Goal: Communication & Community: Answer question/provide support

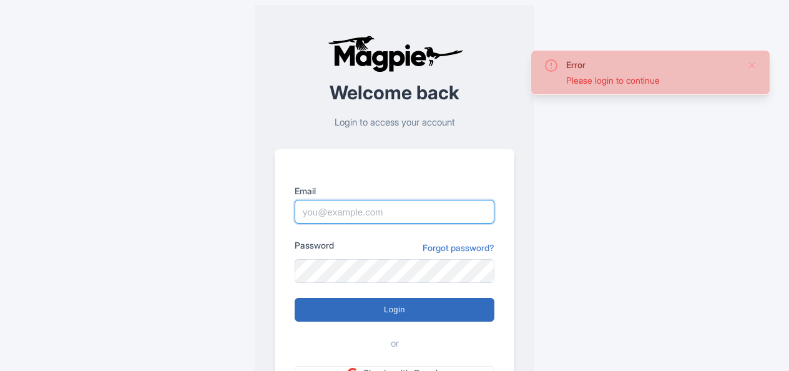
type input "An.Nguyen@intrepidtravel.com"
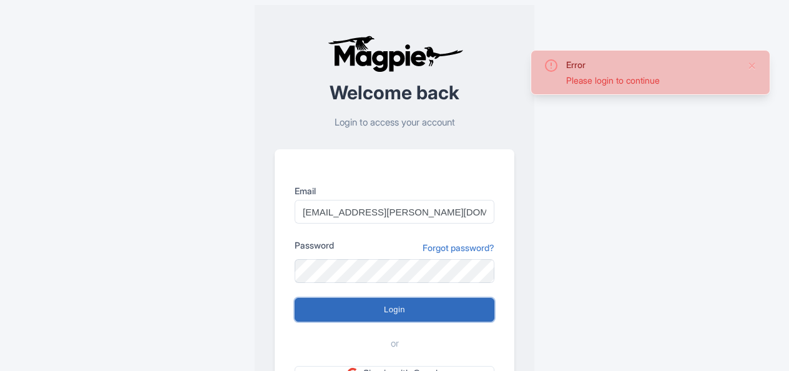
click at [408, 306] on input "Login" at bounding box center [395, 310] width 200 height 24
type input "Logging in..."
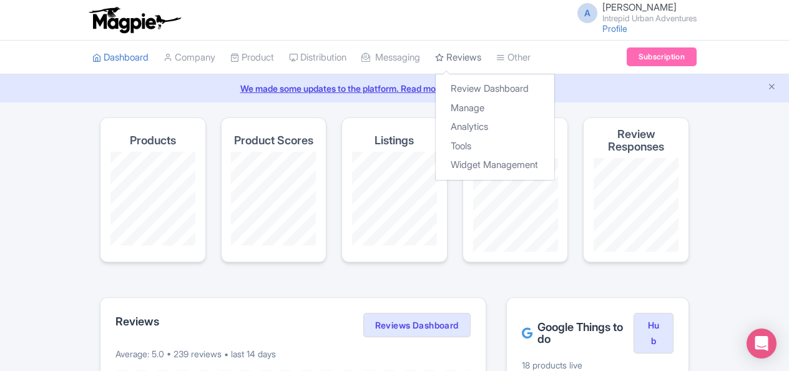
click at [467, 57] on link "Reviews" at bounding box center [458, 58] width 46 height 34
click at [488, 107] on link "Manage" at bounding box center [495, 108] width 119 height 19
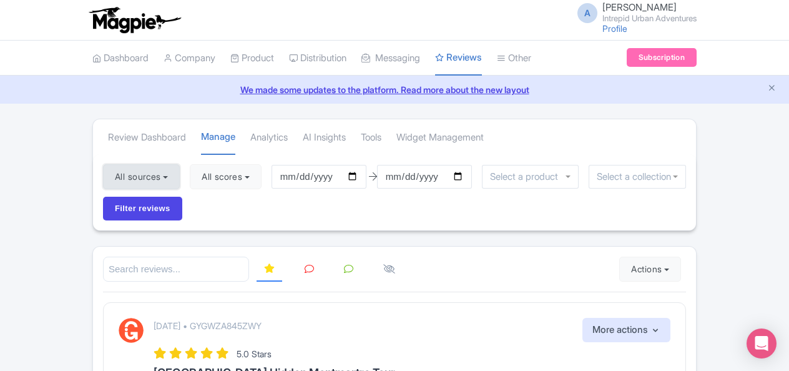
click at [149, 177] on button "All sources" at bounding box center [141, 176] width 77 height 25
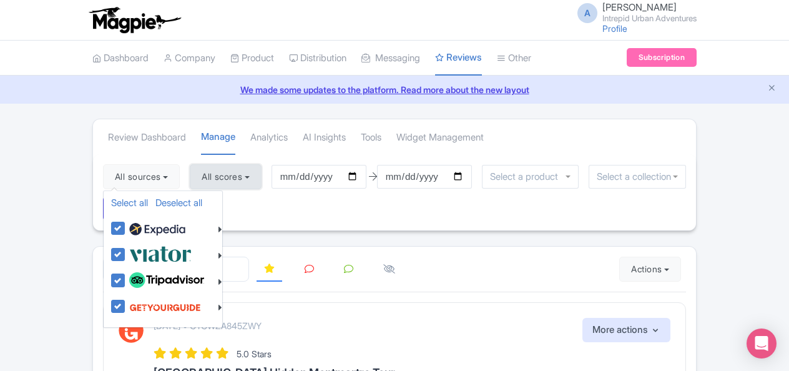
click at [232, 172] on button "All scores" at bounding box center [226, 176] width 72 height 25
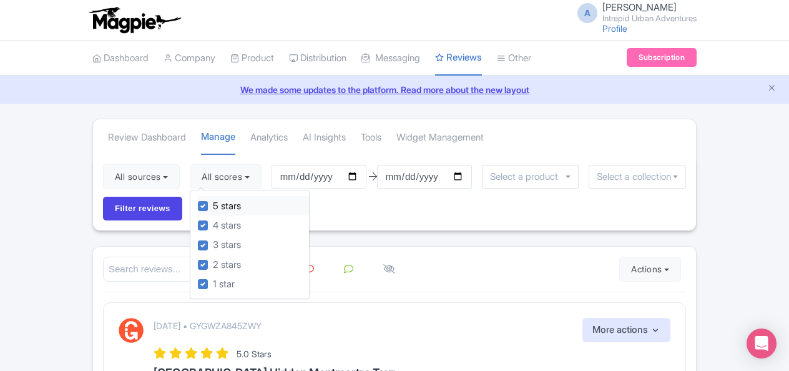
click at [213, 203] on label "5 stars" at bounding box center [227, 206] width 28 height 14
click at [213, 203] on input "5 stars" at bounding box center [217, 202] width 8 height 8
checkbox input "false"
click at [213, 225] on label "4 stars" at bounding box center [227, 225] width 28 height 14
click at [213, 225] on input "4 stars" at bounding box center [217, 222] width 8 height 8
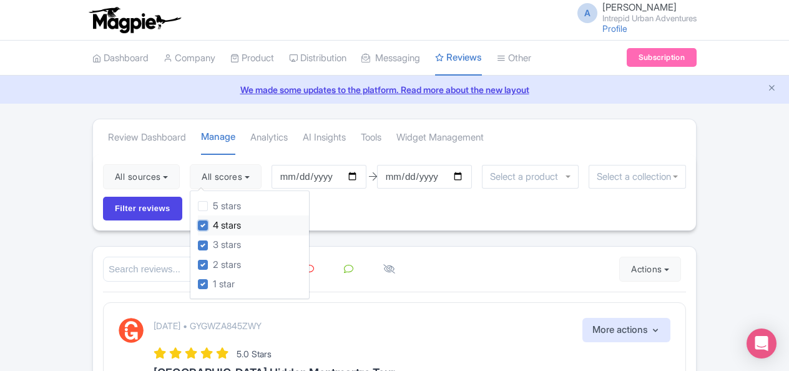
checkbox input "false"
click at [213, 240] on label "3 stars" at bounding box center [227, 245] width 28 height 14
click at [213, 240] on input "3 stars" at bounding box center [217, 242] width 8 height 8
checkbox input "false"
click at [207, 257] on div "2 stars" at bounding box center [253, 264] width 111 height 19
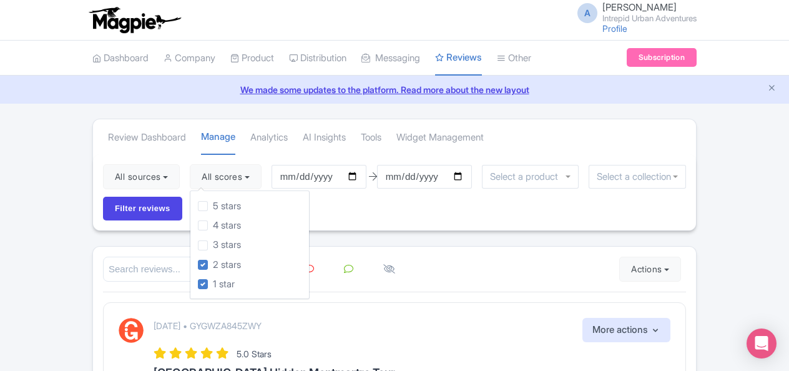
click at [379, 224] on div "All sources Select all Deselect all Select all Deselect all Urban Adventures - …" at bounding box center [394, 192] width 603 height 76
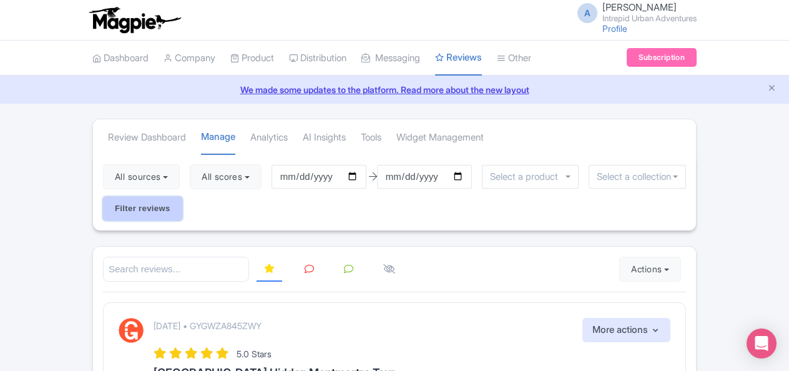
click at [150, 212] on input "Filter reviews" at bounding box center [142, 209] width 79 height 24
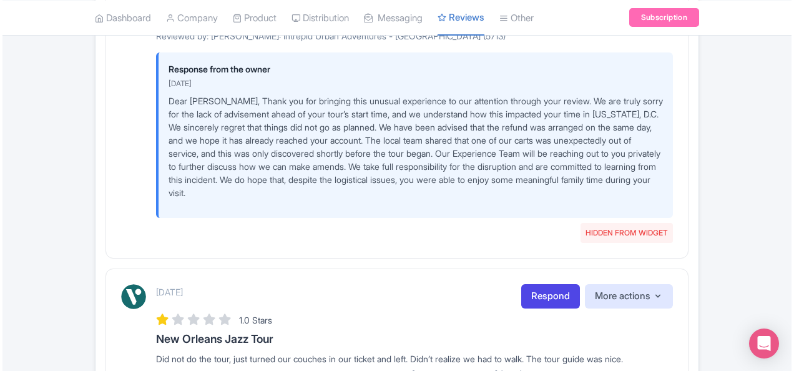
scroll to position [1248, 0]
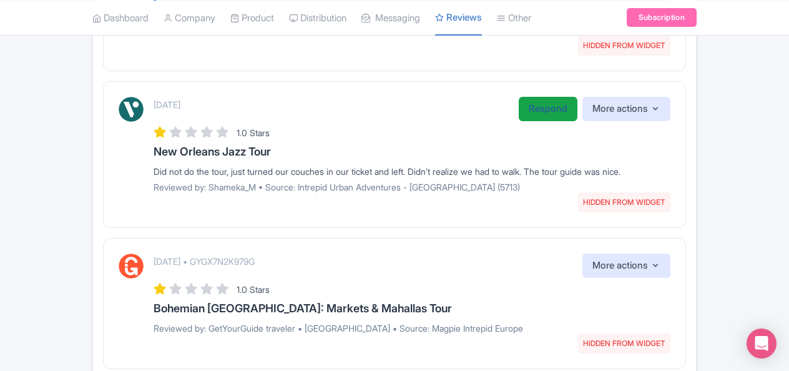
click at [561, 120] on link "Respond" at bounding box center [548, 109] width 59 height 24
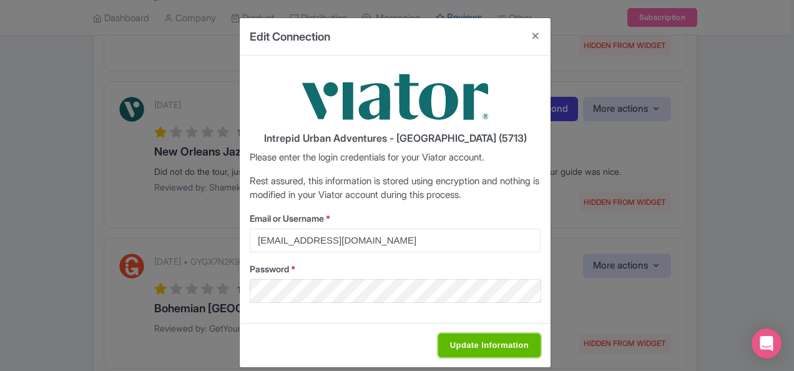
click at [464, 340] on input "Update Information" at bounding box center [489, 345] width 102 height 24
type input "Saving..."
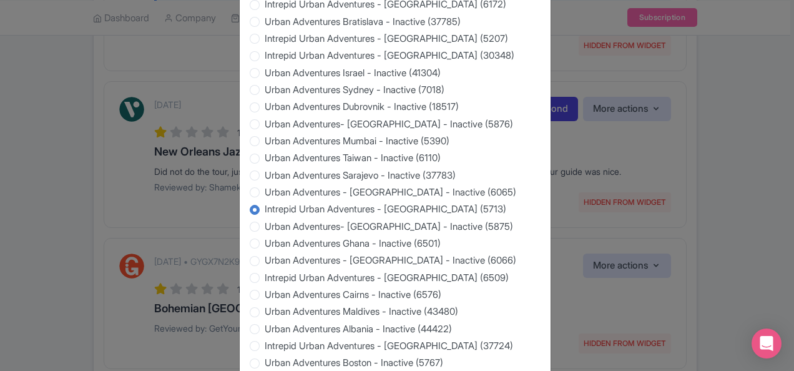
scroll to position [1296, 0]
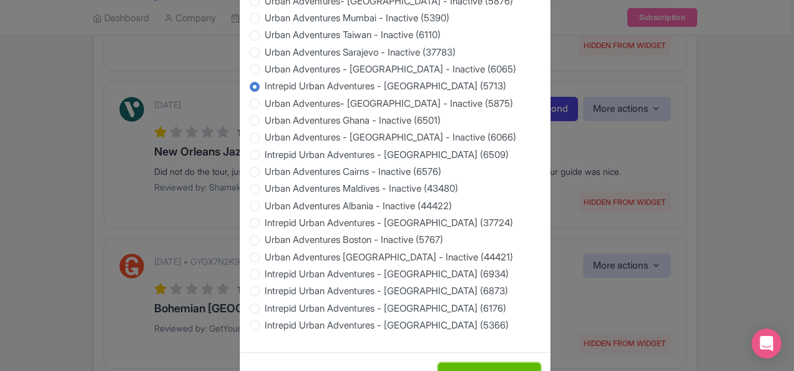
click at [496, 363] on input "Update Information" at bounding box center [489, 375] width 102 height 24
type input "Saving..."
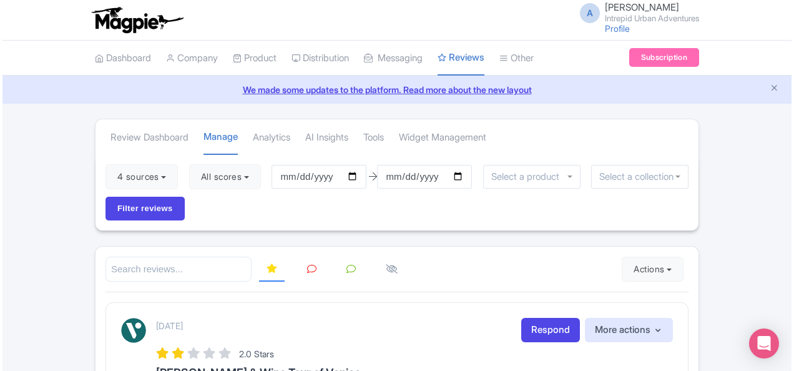
scroll to position [1248, 0]
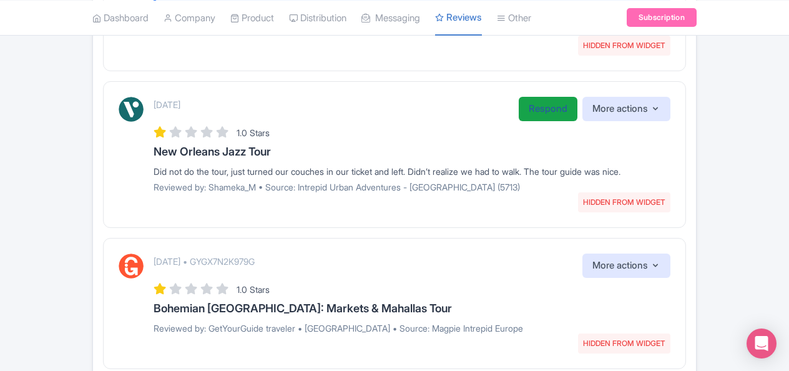
click at [548, 121] on link "Respond" at bounding box center [548, 109] width 59 height 24
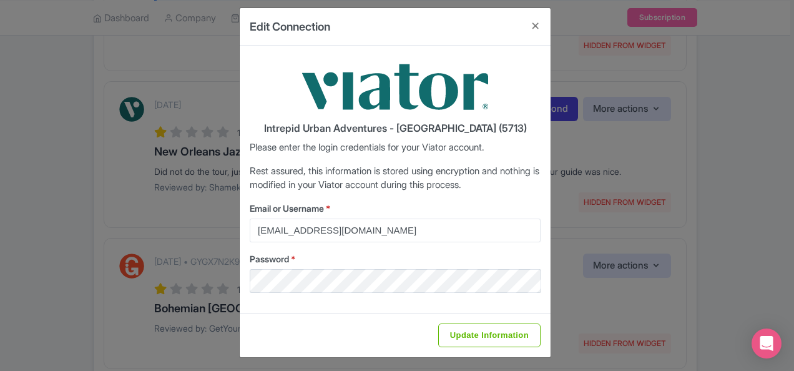
scroll to position [12, 0]
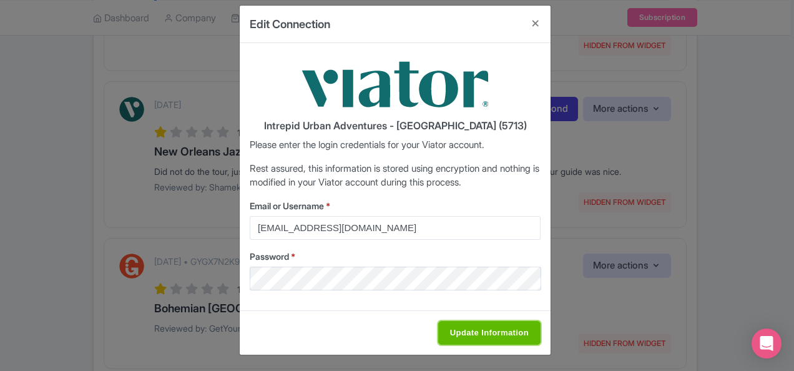
click at [463, 327] on input "Update Information" at bounding box center [489, 333] width 102 height 24
type input "Saving..."
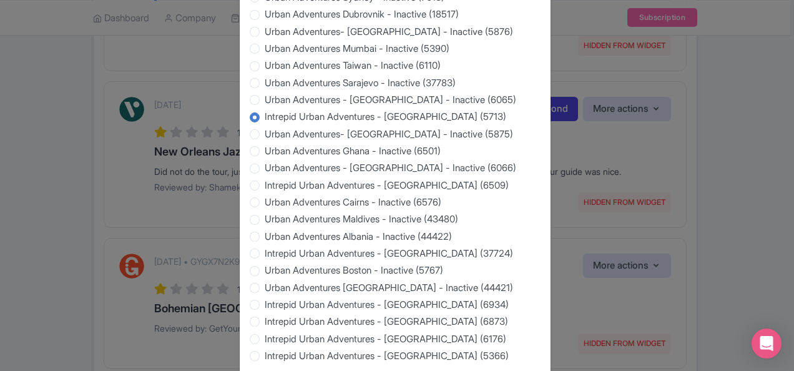
scroll to position [1296, 0]
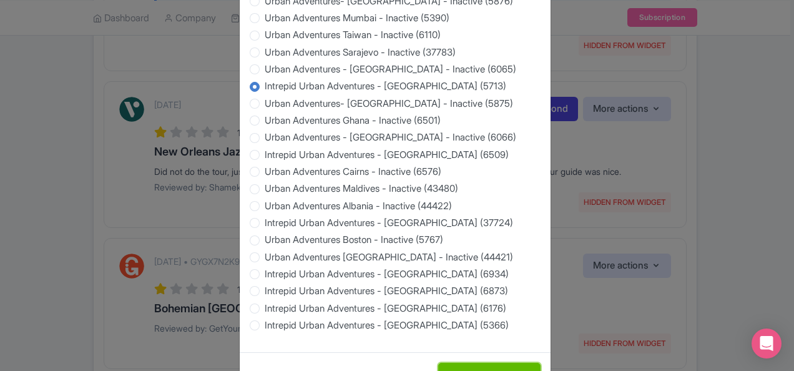
click at [484, 363] on input "Update Information" at bounding box center [489, 375] width 102 height 24
type input "Saving..."
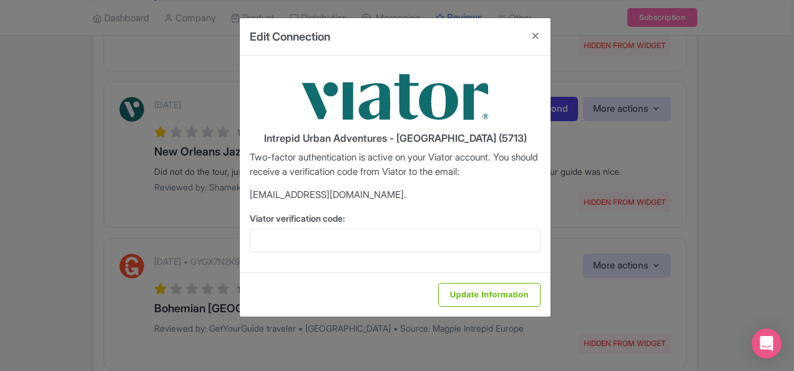
scroll to position [0, 0]
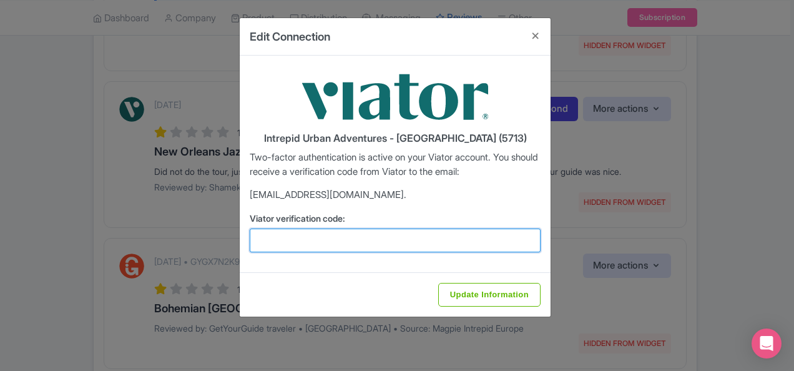
click at [365, 234] on input "Viator verification code:" at bounding box center [395, 240] width 291 height 24
paste input "717023"
type input "717023"
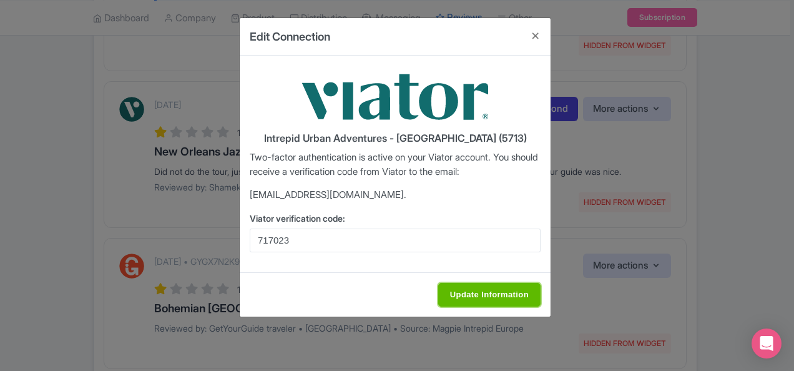
click at [488, 294] on input "Update Information" at bounding box center [489, 295] width 102 height 24
type input "Saving..."
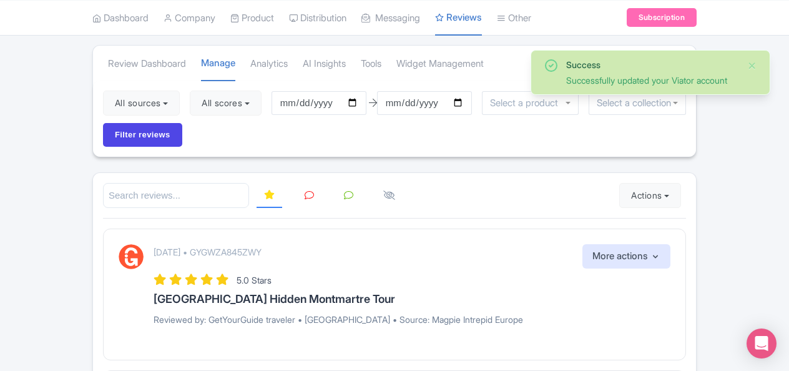
scroll to position [62, 0]
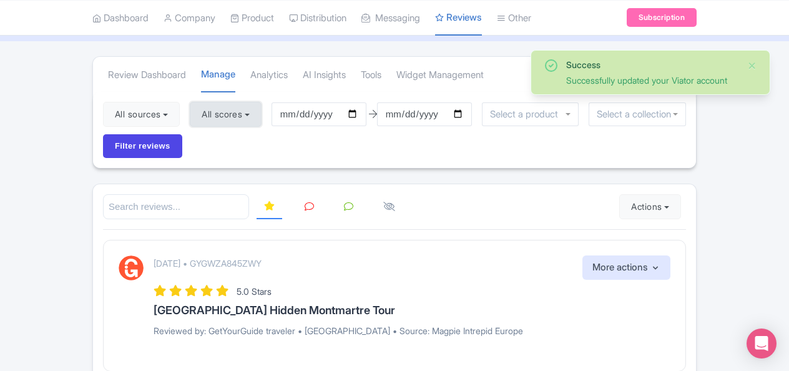
click at [222, 108] on button "All scores" at bounding box center [226, 114] width 72 height 25
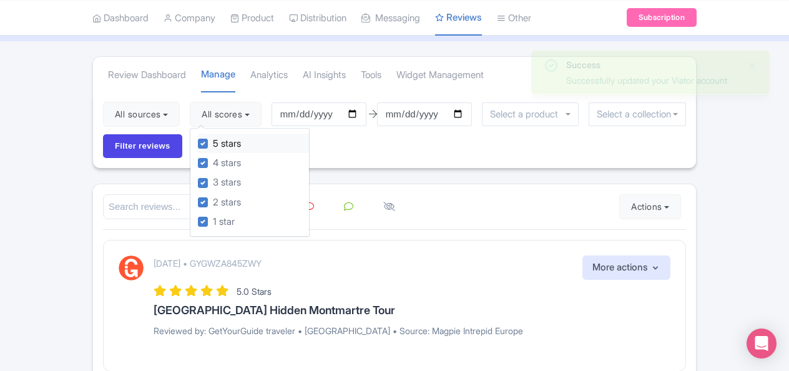
click at [213, 146] on label "5 stars" at bounding box center [227, 144] width 28 height 14
click at [213, 144] on input "5 stars" at bounding box center [217, 140] width 8 height 8
checkbox input "false"
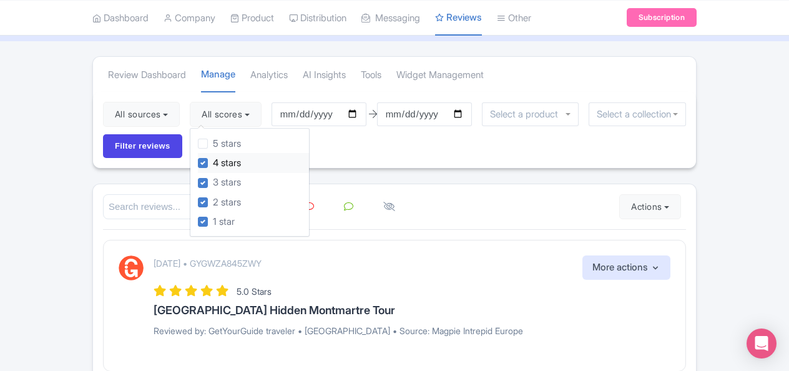
click at [213, 162] on label "4 stars" at bounding box center [227, 163] width 28 height 14
click at [213, 162] on input "4 stars" at bounding box center [217, 159] width 8 height 8
checkbox input "false"
click at [213, 179] on label "3 stars" at bounding box center [227, 182] width 28 height 14
click at [213, 179] on input "3 stars" at bounding box center [217, 179] width 8 height 8
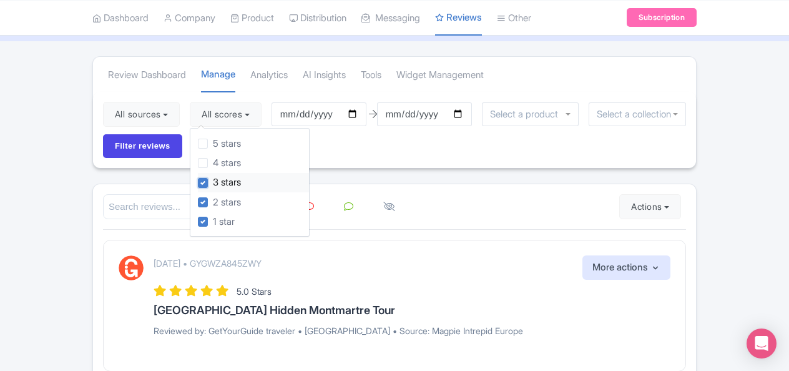
checkbox input "false"
click at [213, 197] on label "2 stars" at bounding box center [227, 202] width 28 height 14
click at [213, 197] on input "2 stars" at bounding box center [217, 199] width 8 height 8
checkbox input "false"
click at [435, 153] on div "All sources Select all Deselect all Select all Deselect all Urban Adventures - …" at bounding box center [394, 130] width 603 height 76
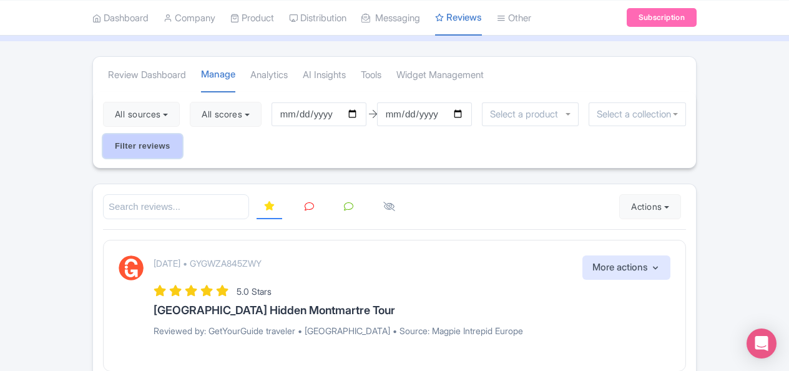
click at [173, 145] on input "Filter reviews" at bounding box center [142, 146] width 79 height 24
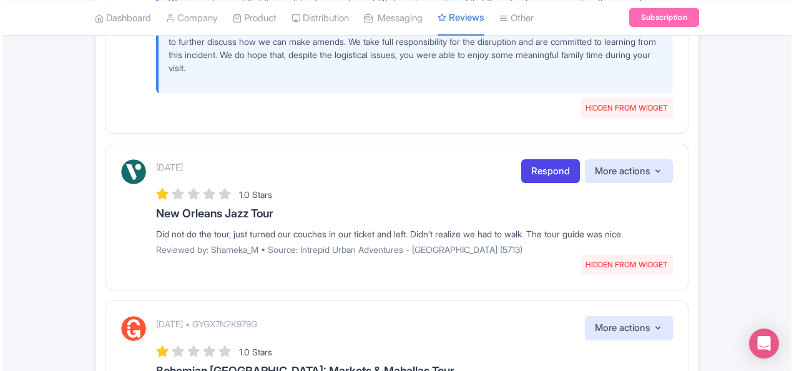
scroll to position [1124, 0]
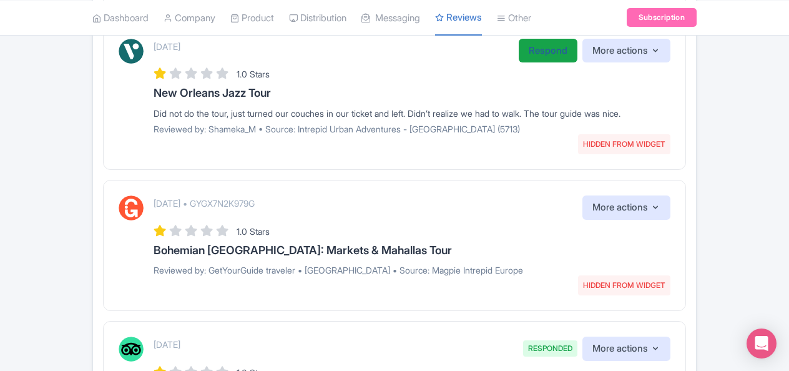
click at [546, 51] on link "Respond" at bounding box center [548, 51] width 59 height 24
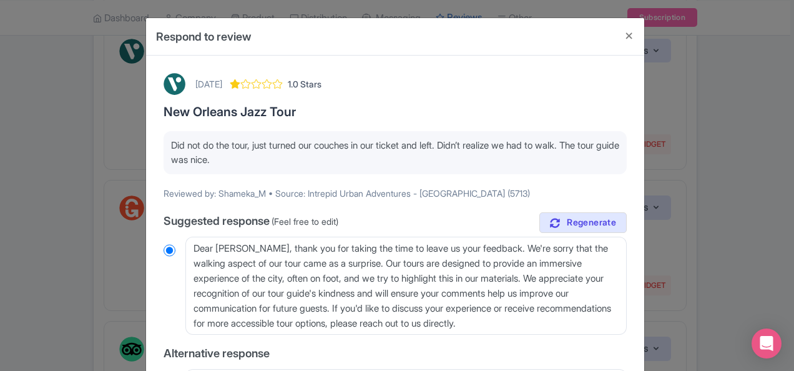
scroll to position [125, 0]
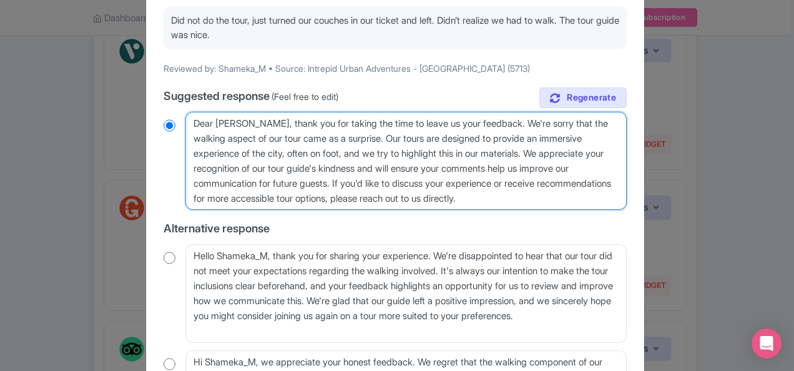
click at [283, 124] on textarea "Dear Shameka_M, thank you for taking the time to leave us your feedback. We're …" at bounding box center [405, 161] width 441 height 98
paste textarea ", Thank you for your review. We apologize if the trip notes were in any way unc…"
type textarea "Dear Shameka, Thank you for your review. We apologize if the trip notes were in…"
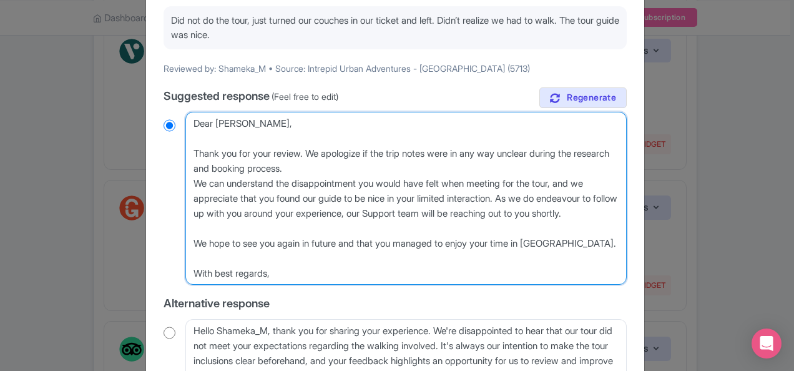
radio input "true"
type textarea "Dear Shameka, Thank you for your review. We apologize if the trip notes were in…"
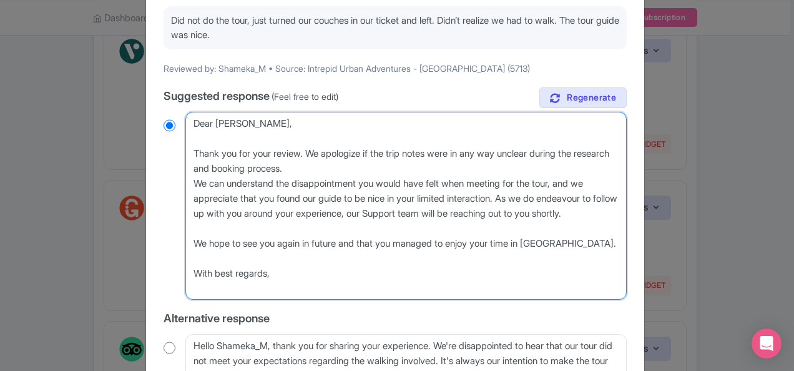
radio input "true"
type textarea "Dear Shameka, Thank you for your review. We apologize if the trip notes were in…"
radio input "true"
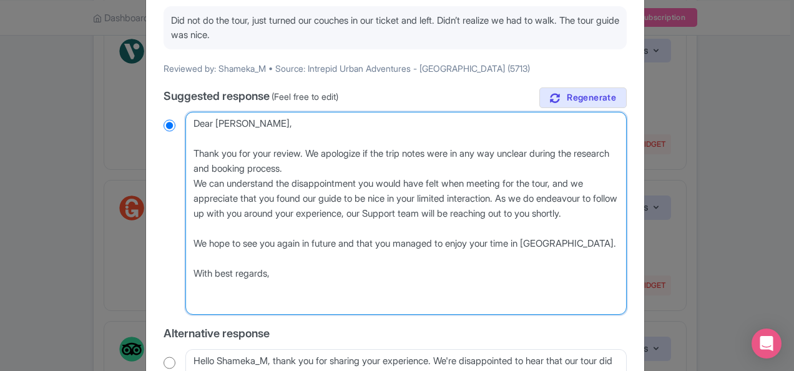
type textarea "Dear Shameka, Thank you for your review. We apologize if the trip notes were in…"
radio input "true"
type textarea "Dear Shameka, Thank you for your review. We apologize if the trip notes were in…"
radio input "true"
type textarea "Dear Shameka, Thank you for your review. We apologize if the trip notes were in…"
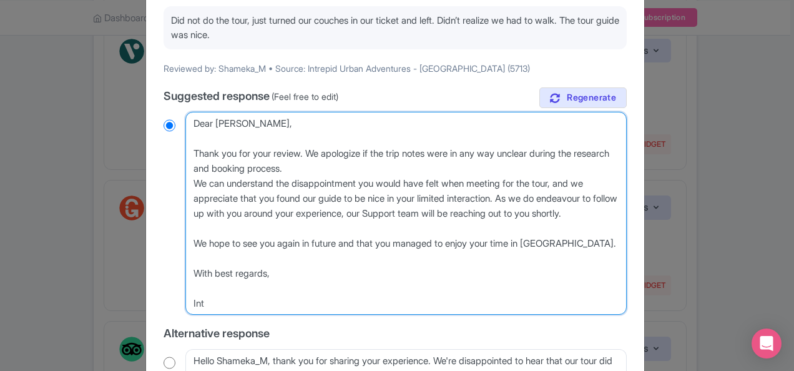
radio input "true"
type textarea "Dear Shameka, Thank you for your review. We apologize if the trip notes were in…"
radio input "true"
type textarea "Dear Shameka, Thank you for your review. We apologize if the trip notes were in…"
radio input "true"
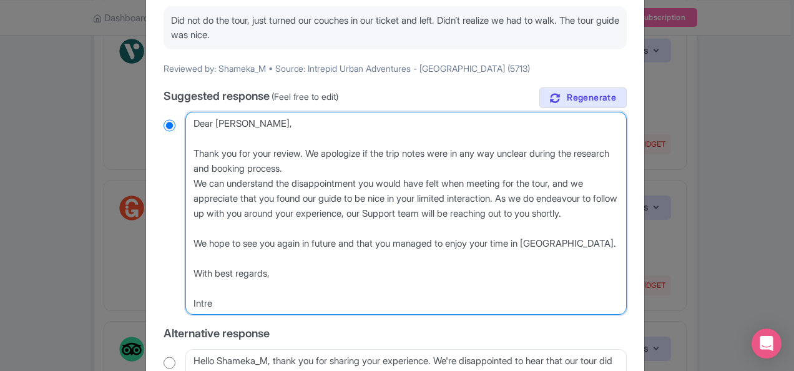
type textarea "Dear Shameka, Thank you for your review. We apologize if the trip notes were in…"
radio input "true"
type textarea "Dear Shameka, Thank you for your review. We apologize if the trip notes were in…"
radio input "true"
type textarea "Dear Shameka, Thank you for your review. We apologize if the trip notes were in…"
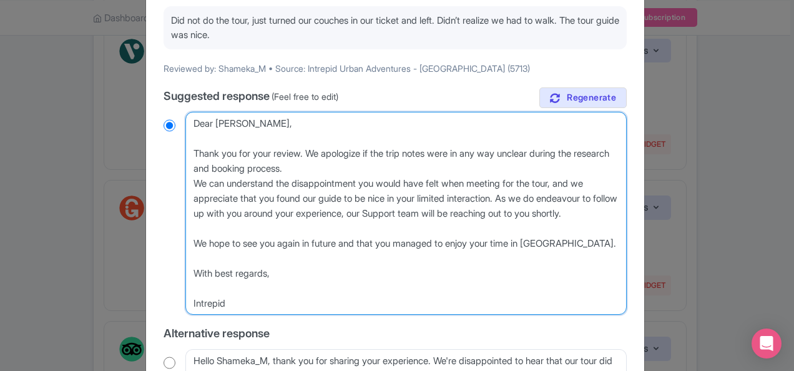
radio input "true"
type textarea "Dear Shameka, Thank you for your review. We apologize if the trip notes were in…"
radio input "true"
type textarea "Dear Shameka, Thank you for your review. We apologize if the trip notes were in…"
radio input "true"
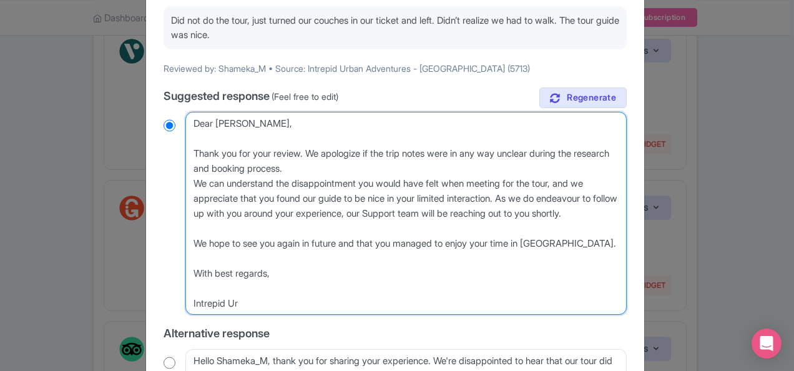
type textarea "Dear Shameka, Thank you for your review. We apologize if the trip notes were in…"
radio input "true"
type textarea "Dear Shameka, Thank you for your review. We apologize if the trip notes were in…"
radio input "true"
type textarea "Dear Shameka, Thank you for your review. We apologize if the trip notes were in…"
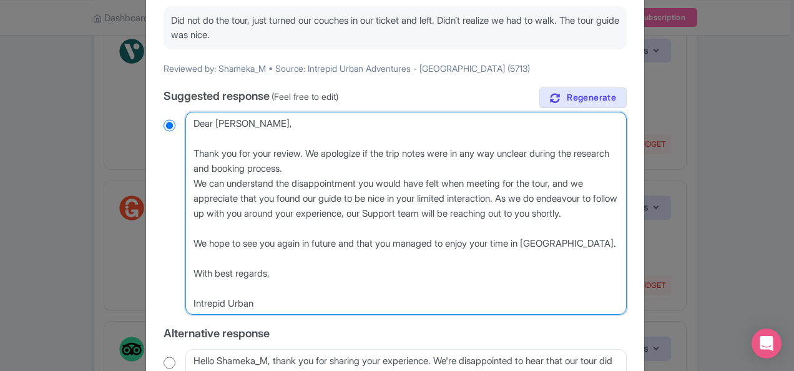
radio input "true"
type textarea "Dear Shameka, Thank you for your review. We apologize if the trip notes were in…"
radio input "true"
type textarea "Dear Shameka, Thank you for your review. We apologize if the trip notes were in…"
radio input "true"
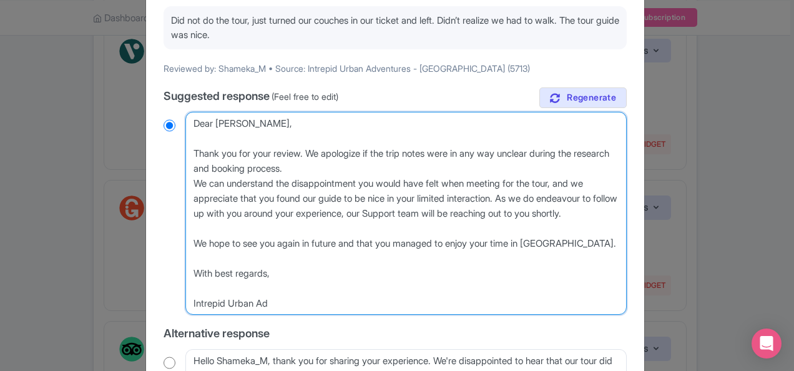
type textarea "Dear Shameka, Thank you for your review. We apologize if the trip notes were in…"
radio input "true"
type textarea "Dear Shameka, Thank you for your review. We apologize if the trip notes were in…"
radio input "true"
type textarea "Dear Shameka, Thank you for your review. We apologize if the trip notes were in…"
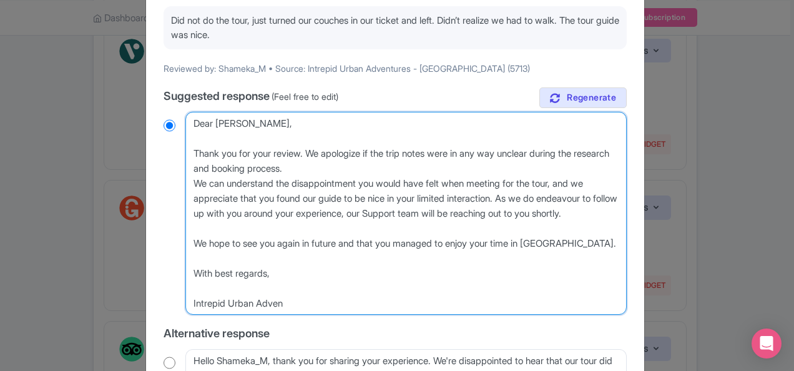
radio input "true"
type textarea "Dear Shameka, Thank you for your review. We apologize if the trip notes were in…"
radio input "true"
type textarea "Dear Shameka, Thank you for your review. We apologize if the trip notes were in…"
radio input "true"
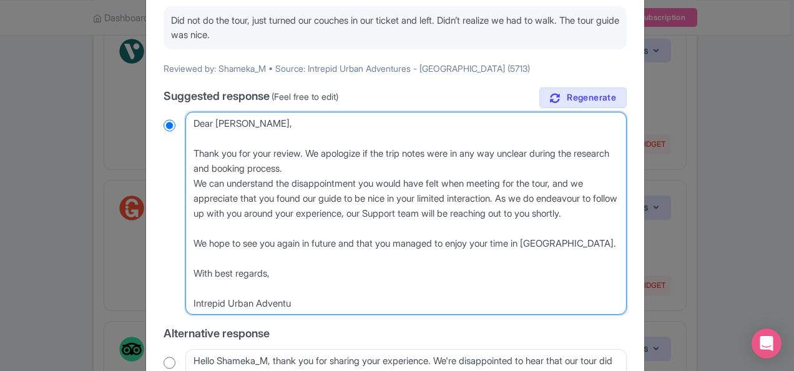
type textarea "Dear Shameka, Thank you for your review. We apologize if the trip notes were in…"
radio input "true"
type textarea "Dear Shameka, Thank you for your review. We apologize if the trip notes were in…"
radio input "true"
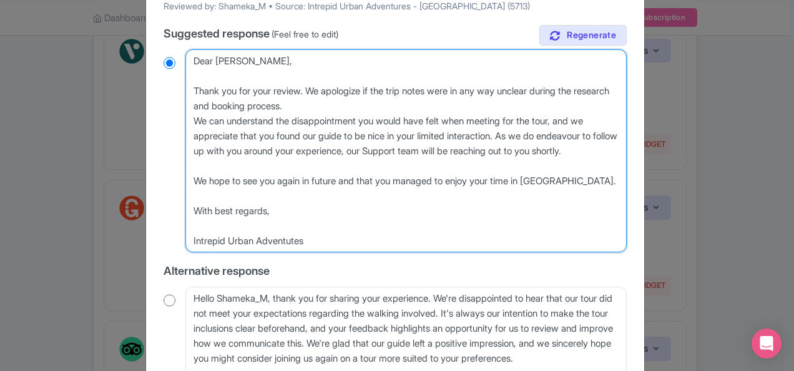
scroll to position [423, 0]
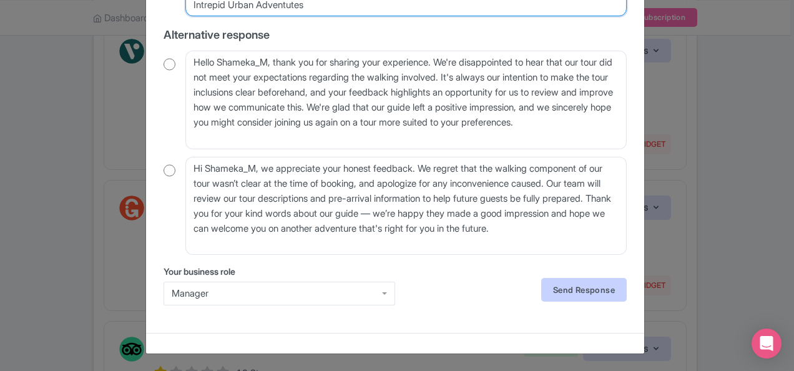
type textarea "Dear Shameka, Thank you for your review. We apologize if the trip notes were in…"
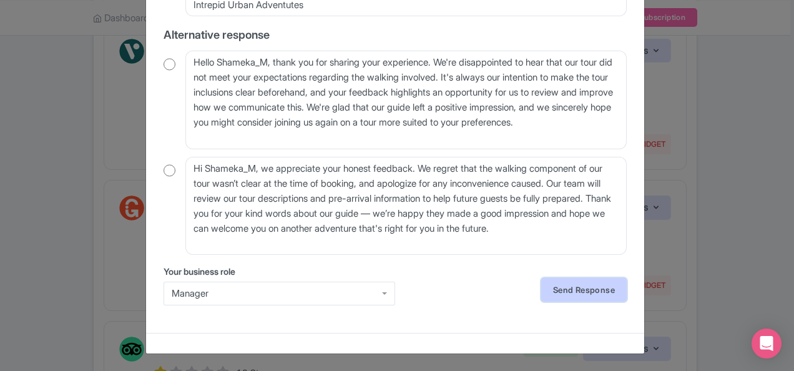
click at [576, 293] on link "Send Response" at bounding box center [584, 290] width 86 height 24
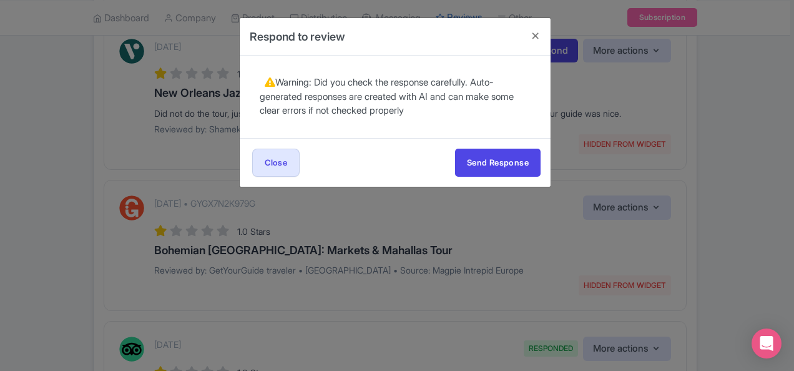
scroll to position [0, 0]
click at [479, 156] on button "Send Response" at bounding box center [498, 163] width 86 height 28
